Goal: Task Accomplishment & Management: Complete application form

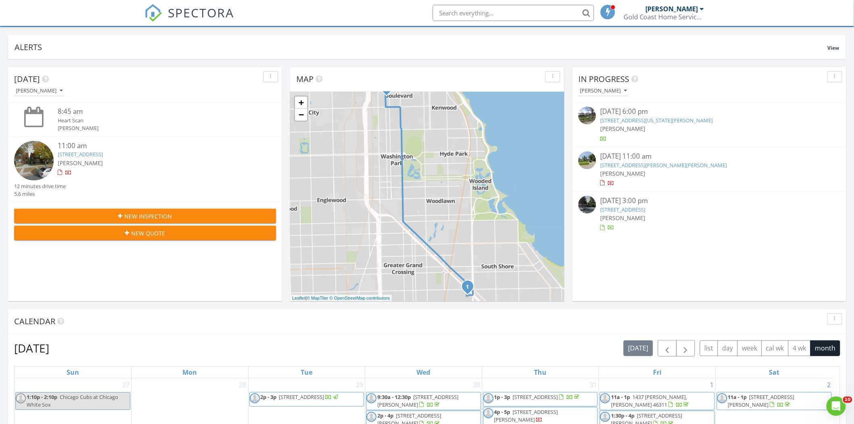
scroll to position [45, 0]
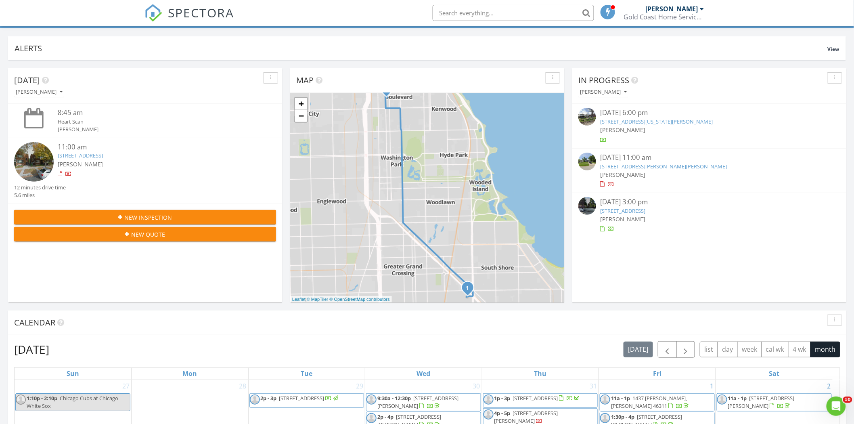
click at [79, 154] on link "[STREET_ADDRESS]" at bounding box center [80, 155] width 45 height 7
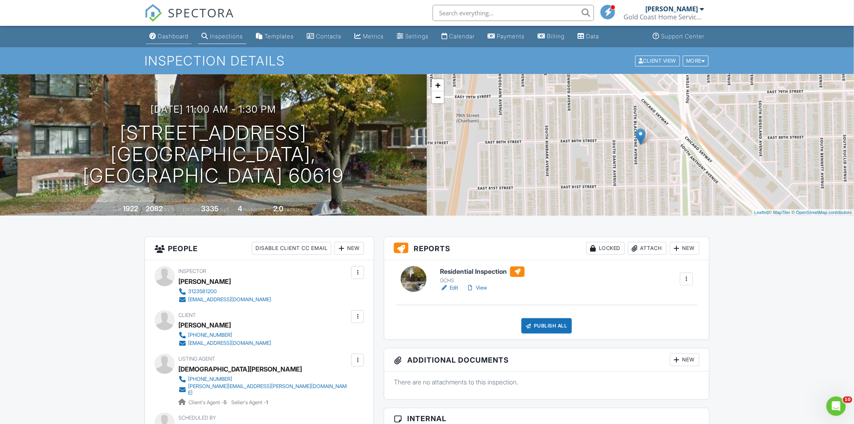
click at [176, 39] on div "Dashboard" at bounding box center [173, 36] width 31 height 7
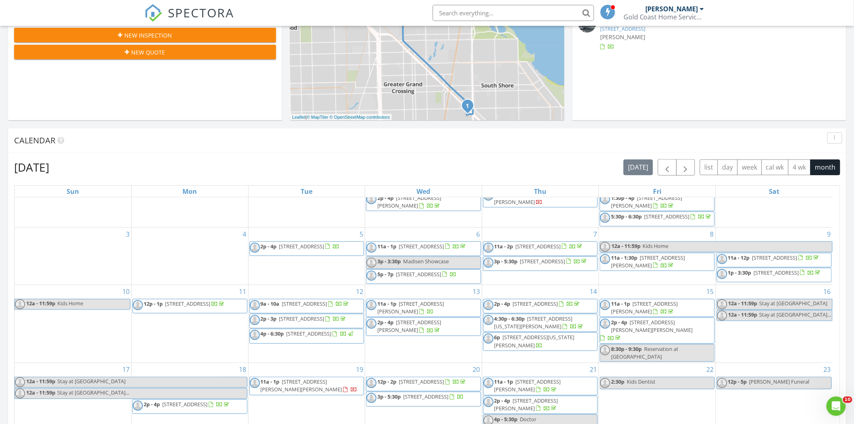
scroll to position [269, 0]
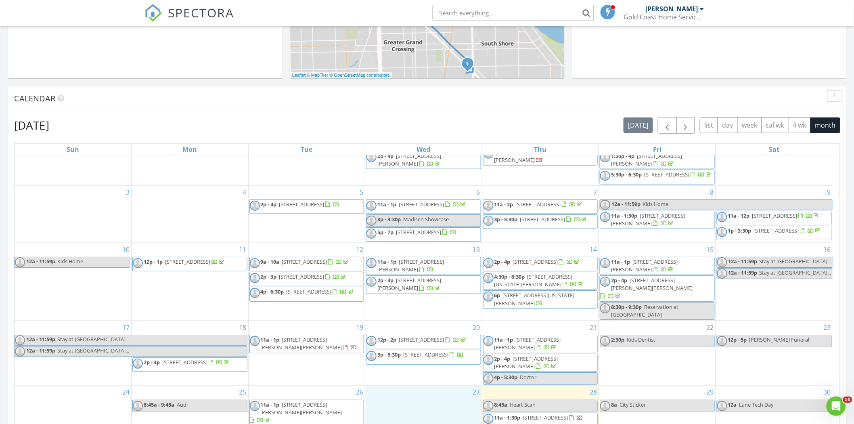
click at [437, 403] on div "27" at bounding box center [423, 413] width 117 height 54
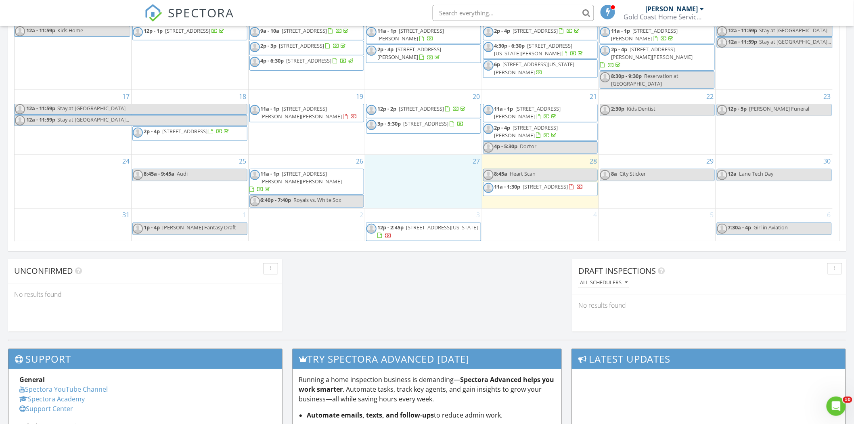
scroll to position [538, 0]
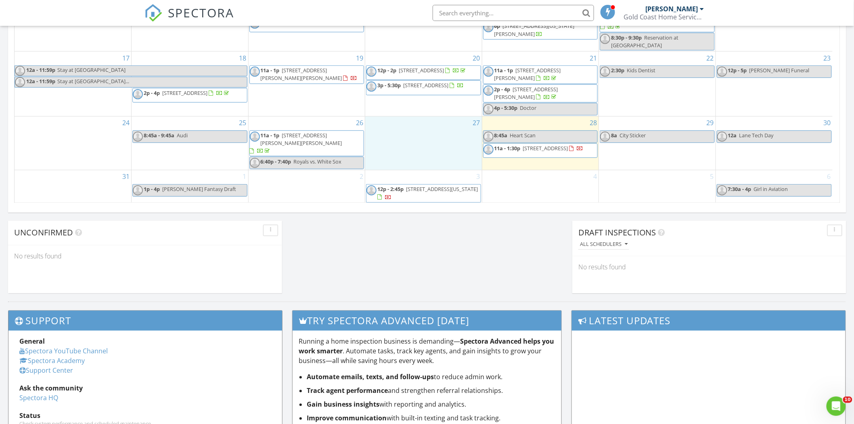
click at [527, 152] on span "[STREET_ADDRESS]" at bounding box center [545, 148] width 45 height 7
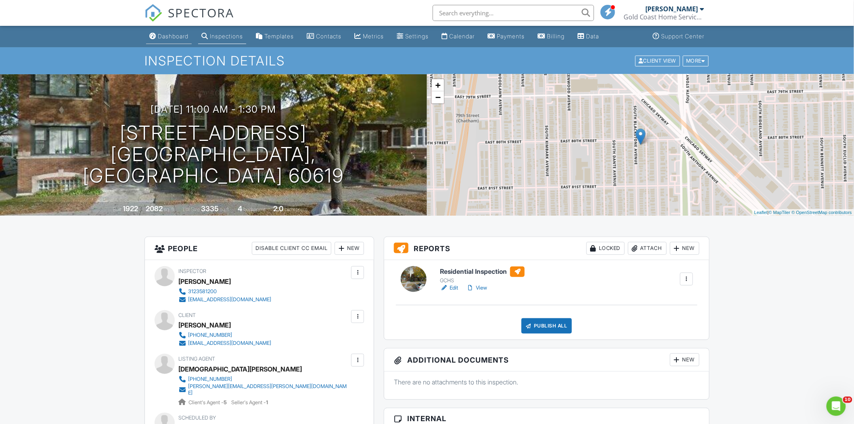
click at [172, 38] on div "Dashboard" at bounding box center [173, 36] width 31 height 7
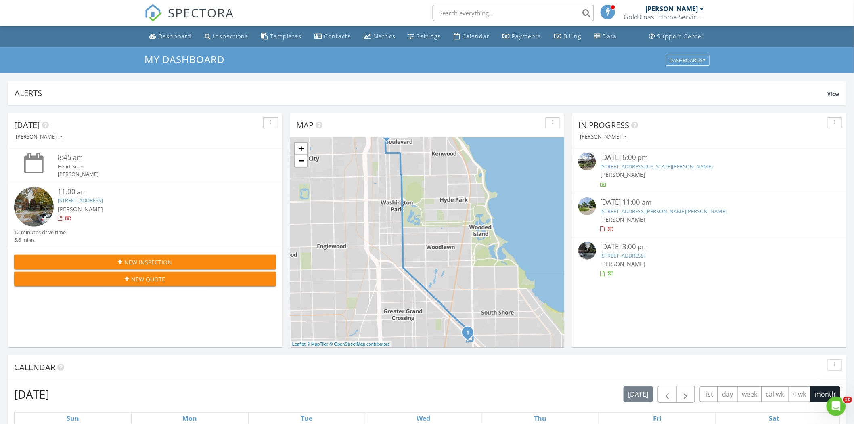
click at [126, 260] on span "New Inspection" at bounding box center [149, 262] width 48 height 8
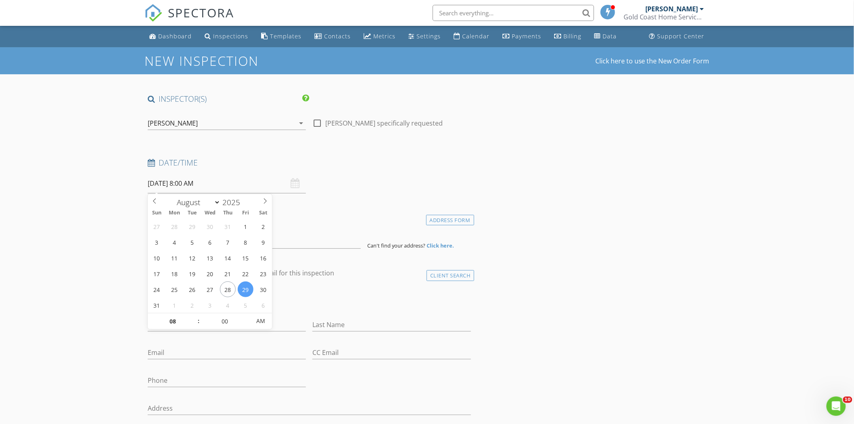
click at [191, 183] on input "08/29/2025 8:00 AM" at bounding box center [227, 184] width 158 height 20
type input "07"
type input "08/29/2025 7:00 AM"
click at [193, 327] on span at bounding box center [195, 325] width 6 height 8
type input "06"
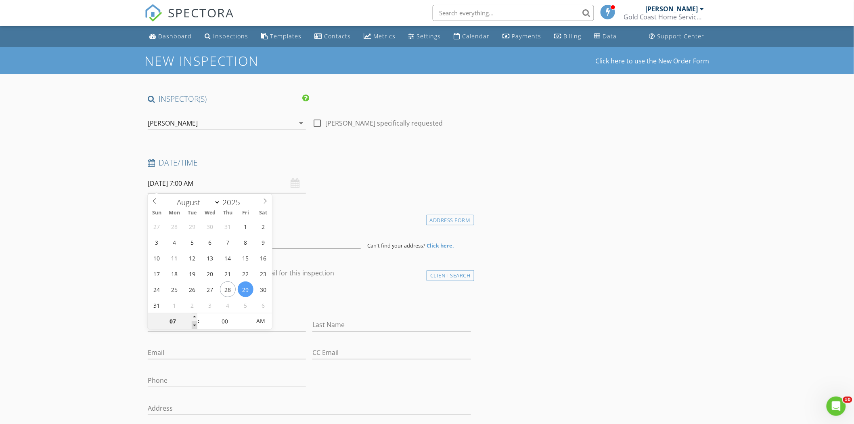
type input "08/29/2025 6:00 AM"
click at [193, 327] on span at bounding box center [195, 325] width 6 height 8
type input "05"
click at [193, 327] on span at bounding box center [195, 325] width 6 height 8
type input "08/29/2025 5:00 PM"
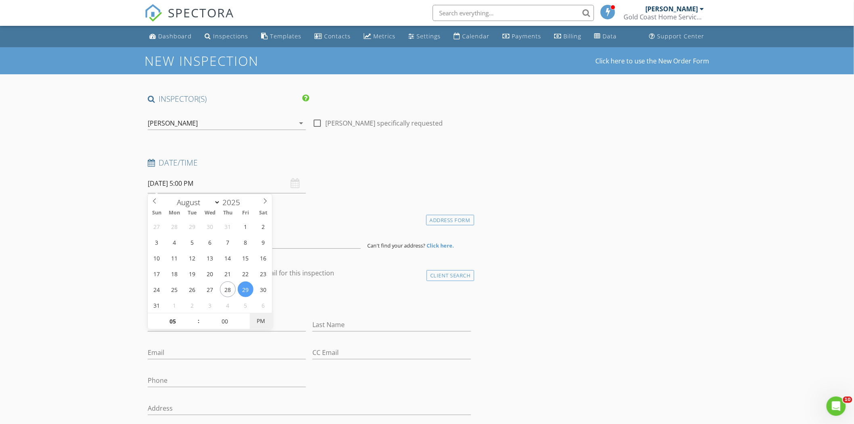
click at [262, 322] on span "PM" at bounding box center [261, 321] width 22 height 16
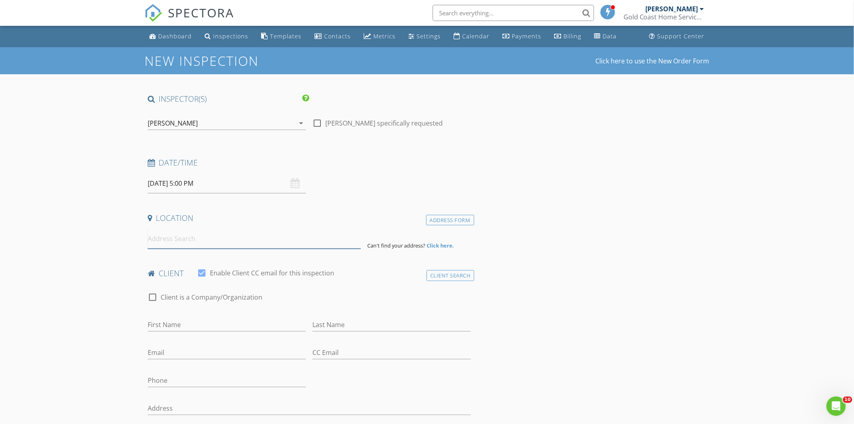
click at [174, 245] on input at bounding box center [254, 239] width 213 height 20
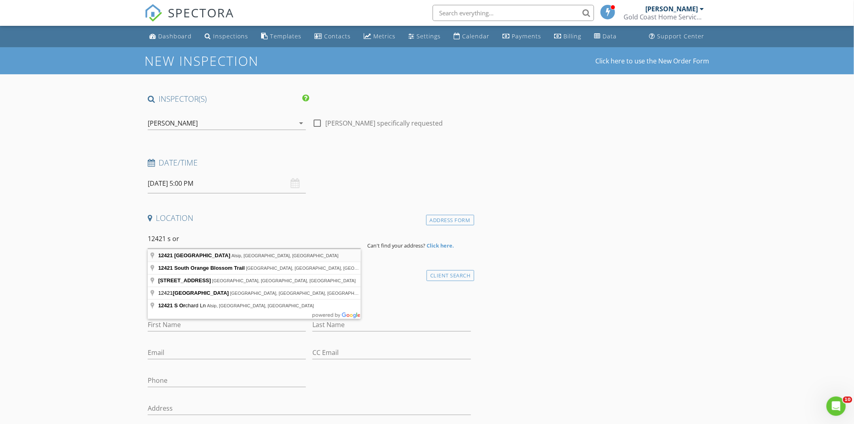
type input "12421 South Orchard Street, Alsip, IL, USA"
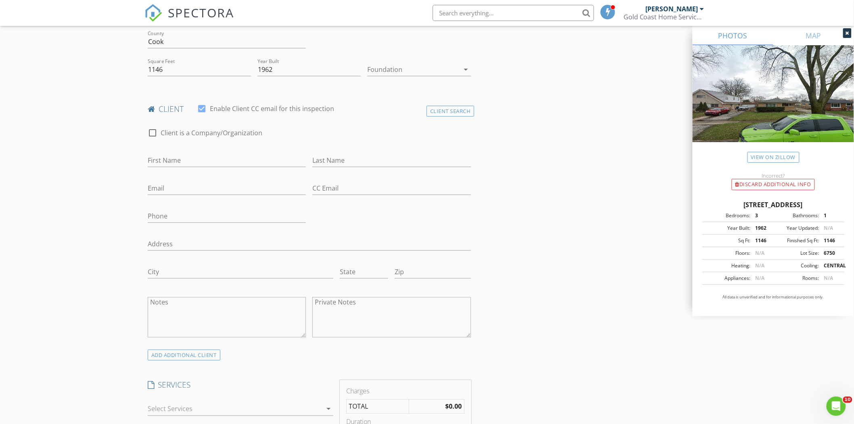
scroll to position [269, 0]
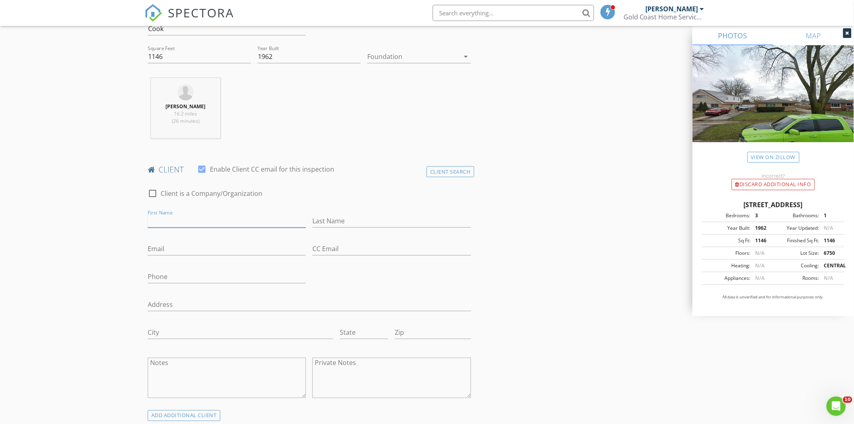
click at [178, 221] on input "First Name" at bounding box center [227, 220] width 158 height 13
type input "Ashley"
type input "Neal"
type input "Lexcore30@gmail.com"
click at [222, 279] on input "Phone" at bounding box center [227, 276] width 158 height 13
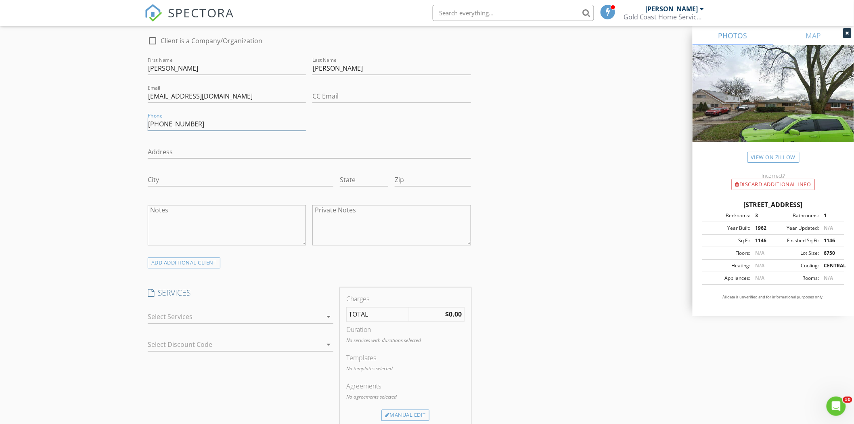
scroll to position [449, 0]
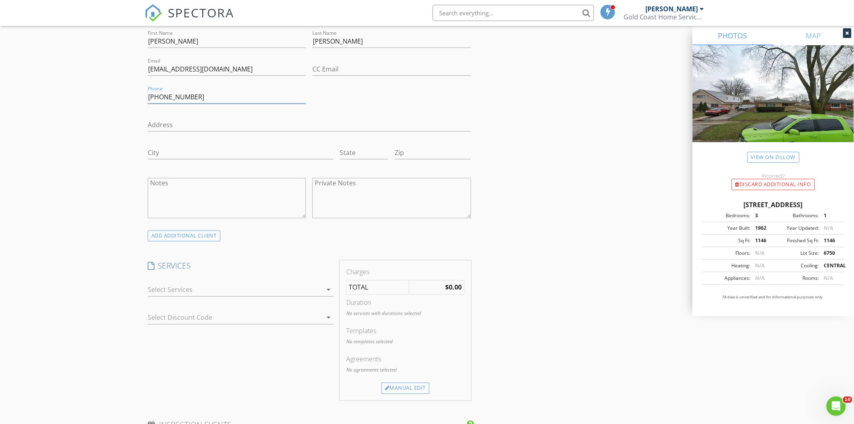
type input "773-230-2907"
click at [170, 289] on div at bounding box center [235, 289] width 174 height 13
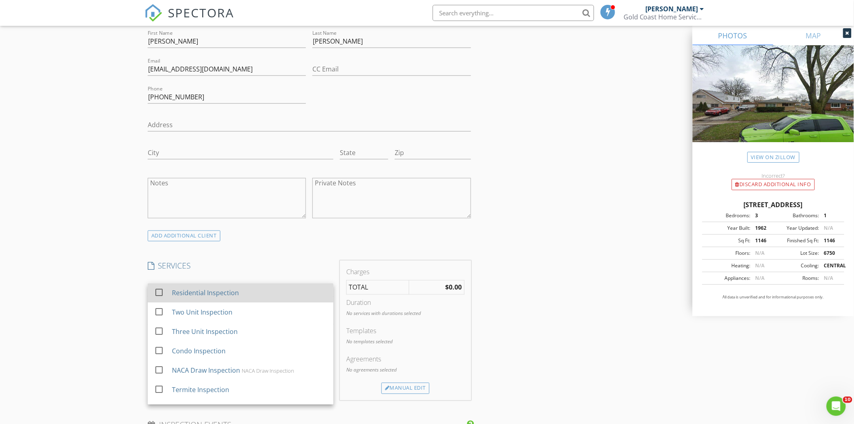
click at [170, 291] on div "check_box_outline_blank Residential Inspection" at bounding box center [240, 293] width 173 height 18
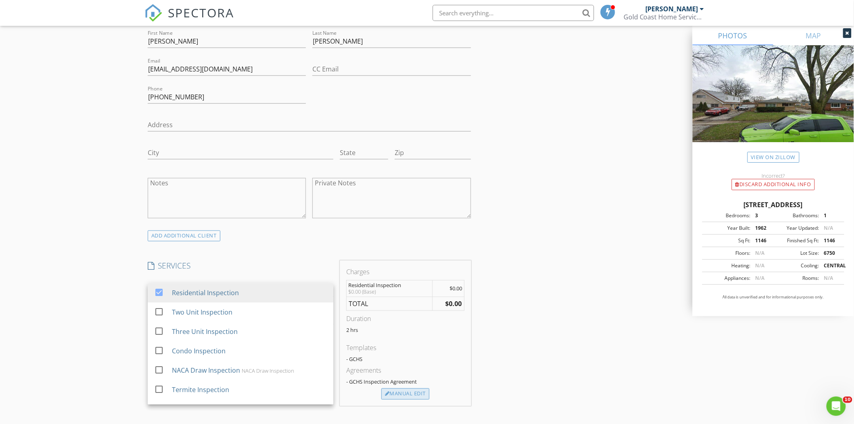
click at [401, 395] on div "Manual Edit" at bounding box center [406, 393] width 48 height 11
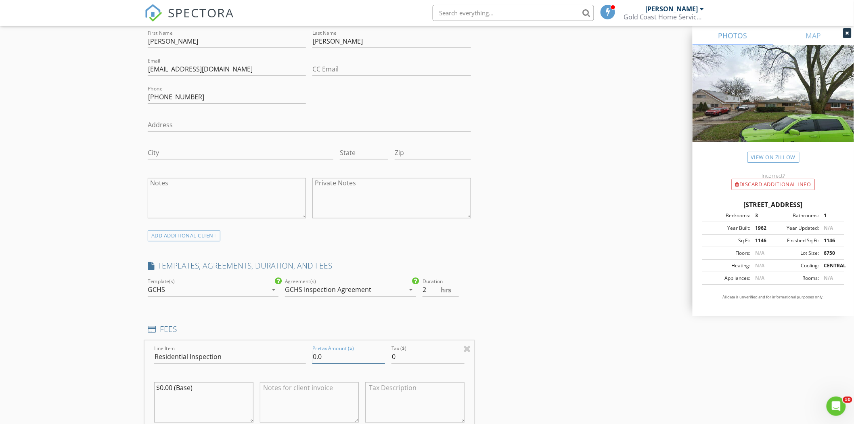
drag, startPoint x: 343, startPoint y: 364, endPoint x: 253, endPoint y: 350, distance: 91.5
click at [258, 361] on div "Line Item Residential Inspection Pretax Amount ($) 0.0 Tax ($) 0 $0.00 (Base)" at bounding box center [310, 389] width 330 height 97
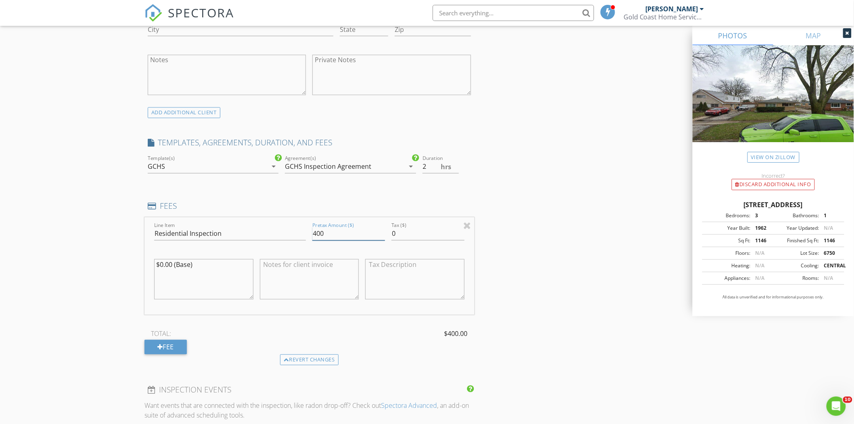
scroll to position [673, 0]
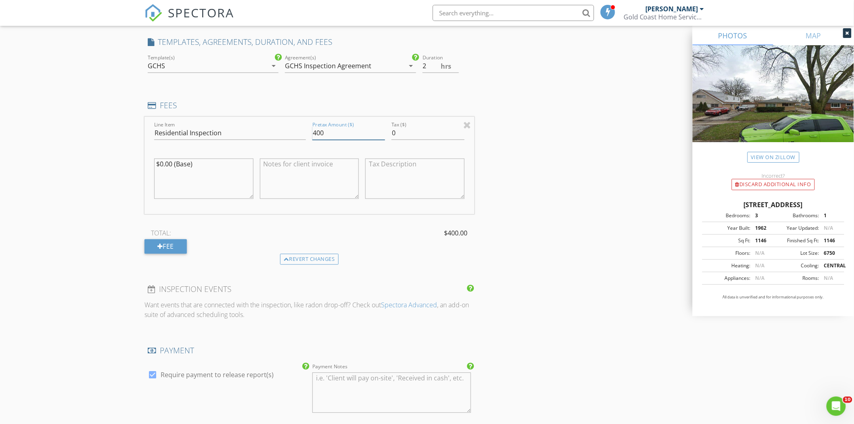
type input "400"
click at [155, 374] on div at bounding box center [153, 375] width 14 height 14
checkbox input "false"
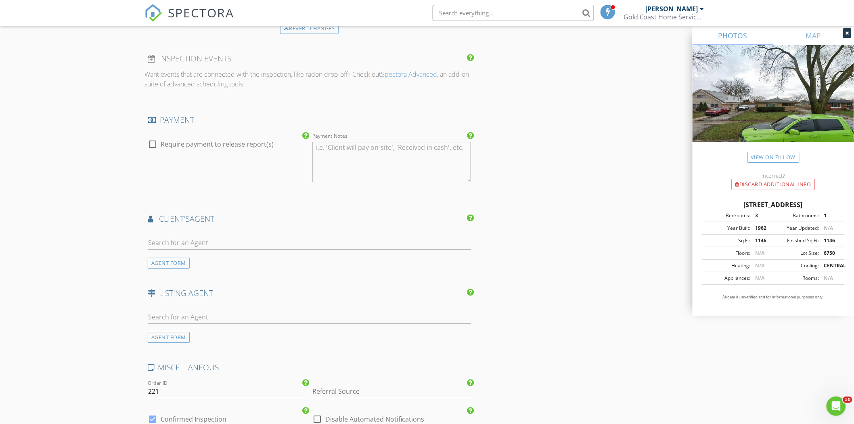
scroll to position [942, 0]
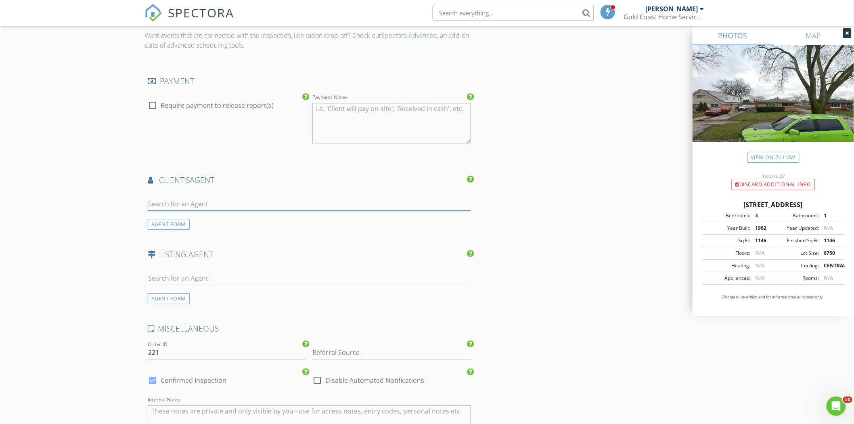
click at [206, 204] on input "text" at bounding box center [309, 203] width 323 height 13
type input "anna"
click at [169, 223] on div "Anna Comer Kale Realty" at bounding box center [185, 222] width 69 height 16
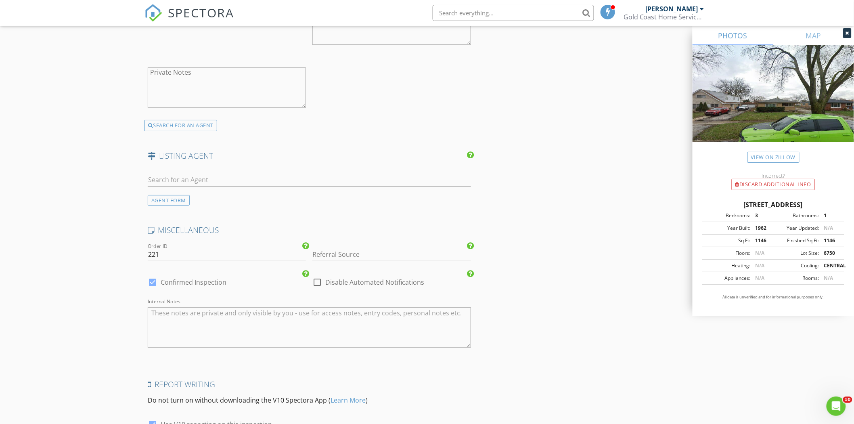
scroll to position [1306, 0]
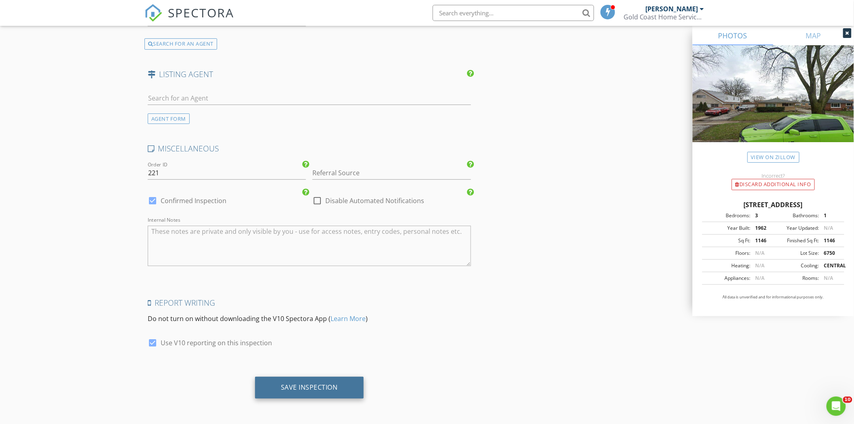
click at [289, 391] on div "Save Inspection" at bounding box center [309, 387] width 57 height 8
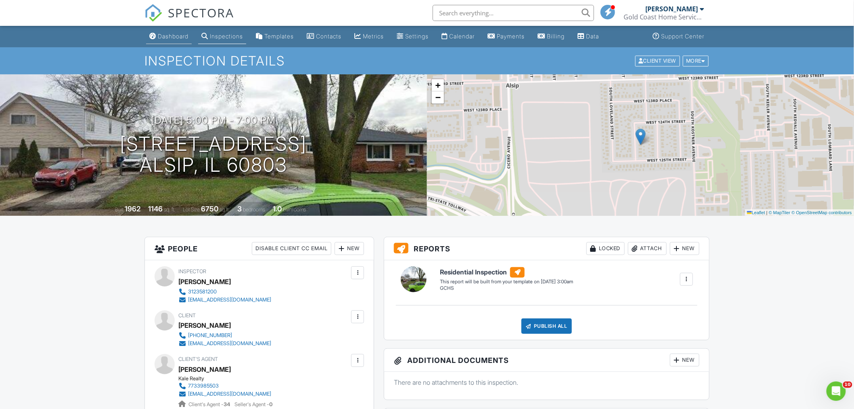
click at [167, 34] on div "Dashboard" at bounding box center [173, 36] width 31 height 7
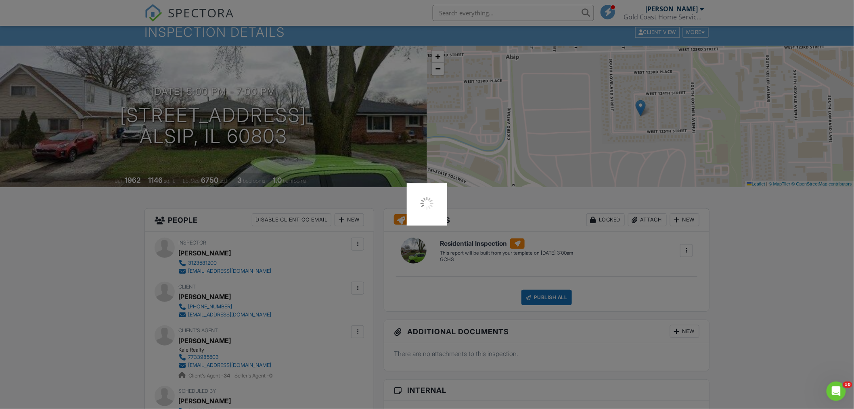
scroll to position [45, 0]
